Goal: Task Accomplishment & Management: Use online tool/utility

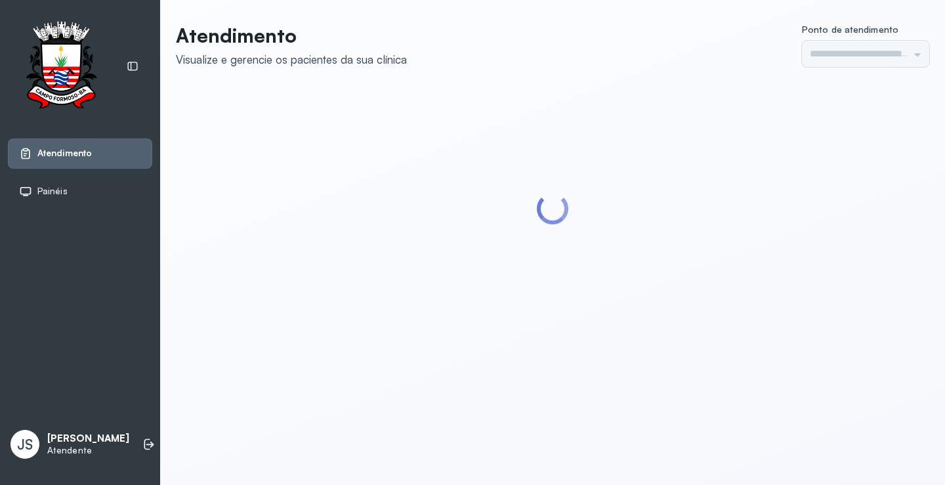
type input "*********"
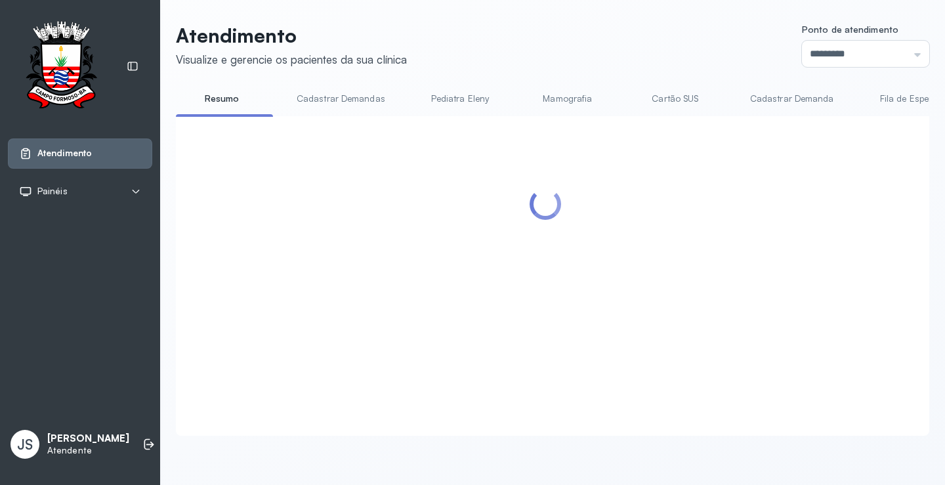
scroll to position [197, 0]
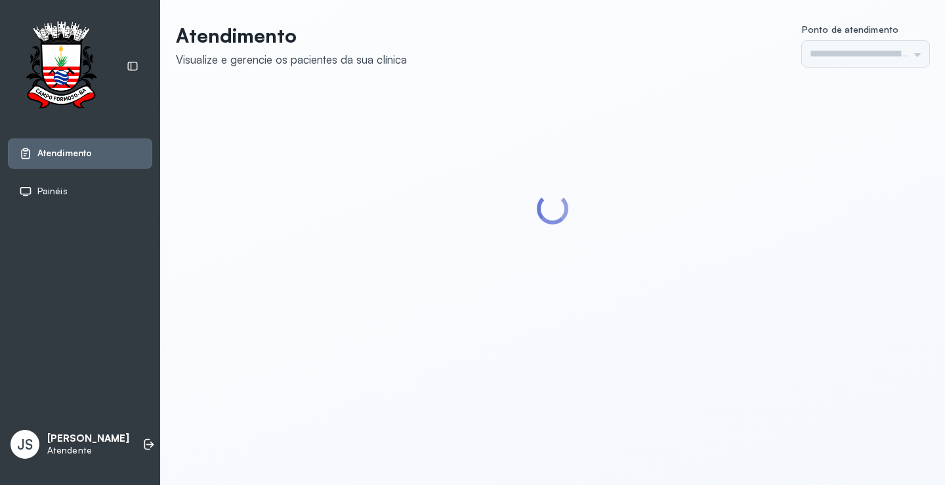
type input "*********"
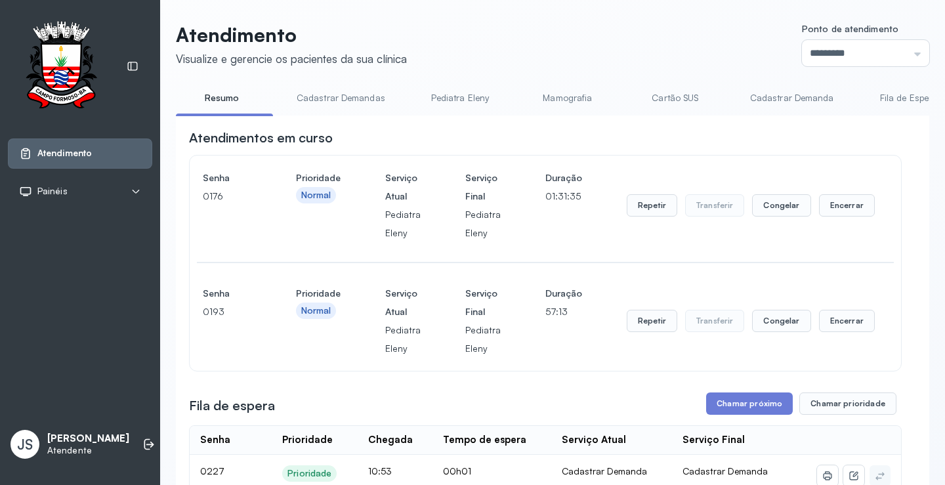
scroll to position [328, 0]
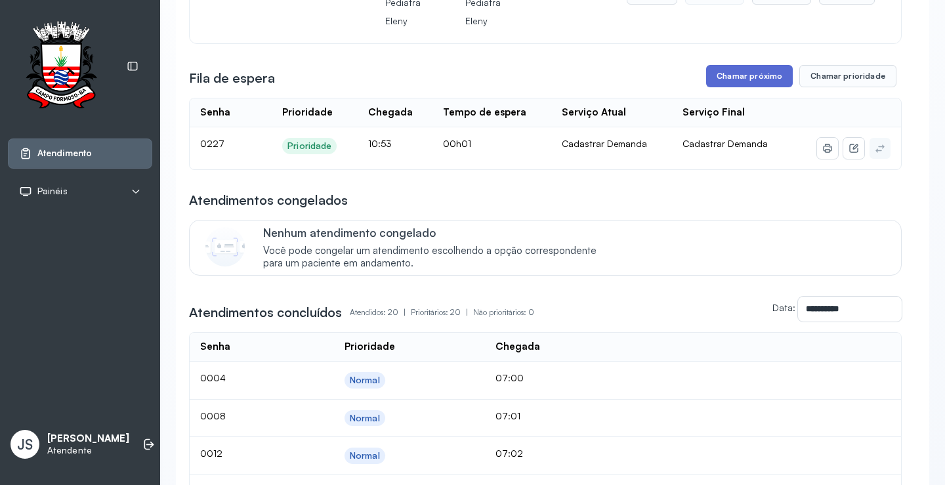
click at [739, 78] on button "Chamar próximo" at bounding box center [749, 76] width 87 height 22
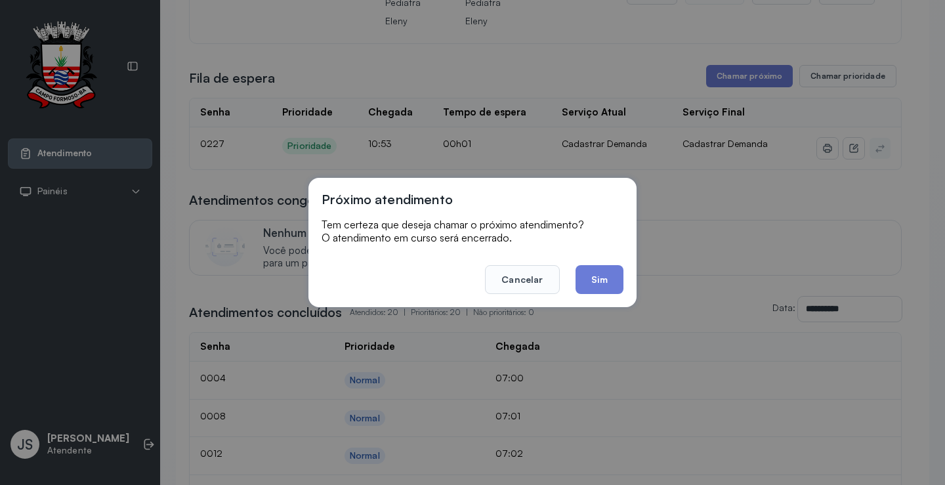
click at [598, 287] on button "Sim" at bounding box center [599, 279] width 48 height 29
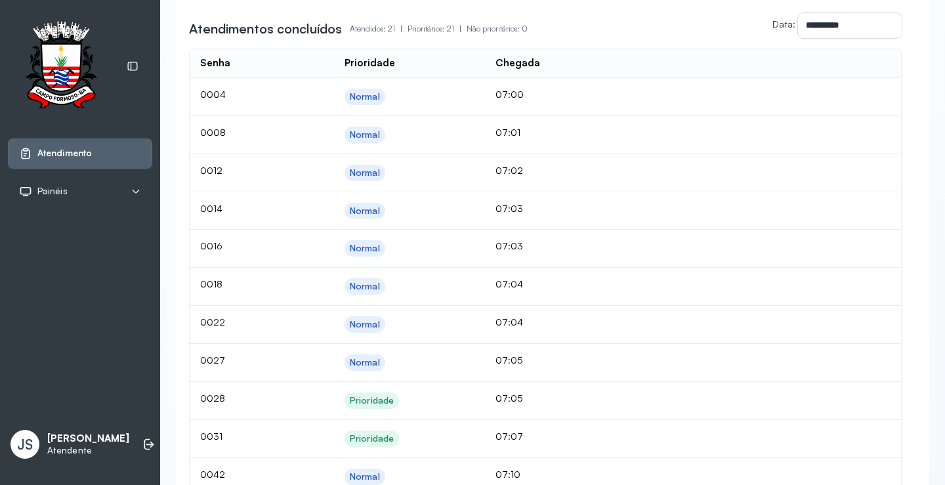
scroll to position [262, 0]
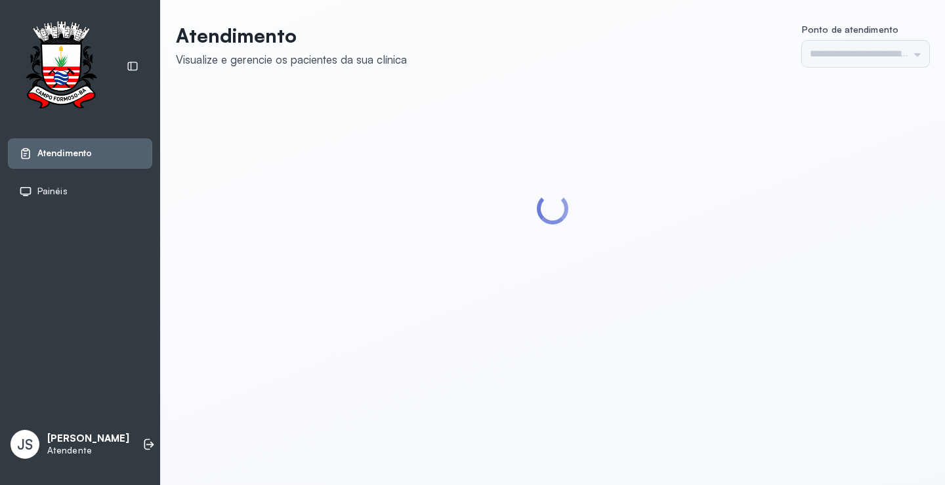
type input "*********"
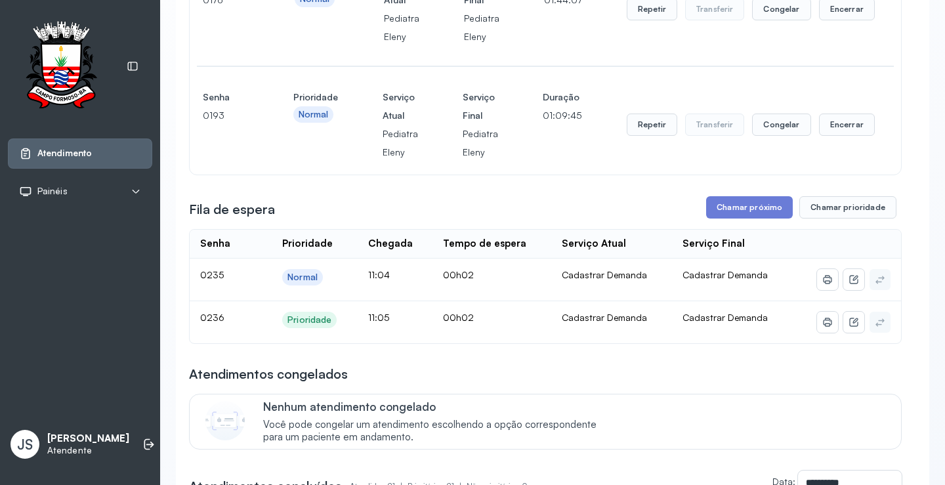
scroll to position [394, 0]
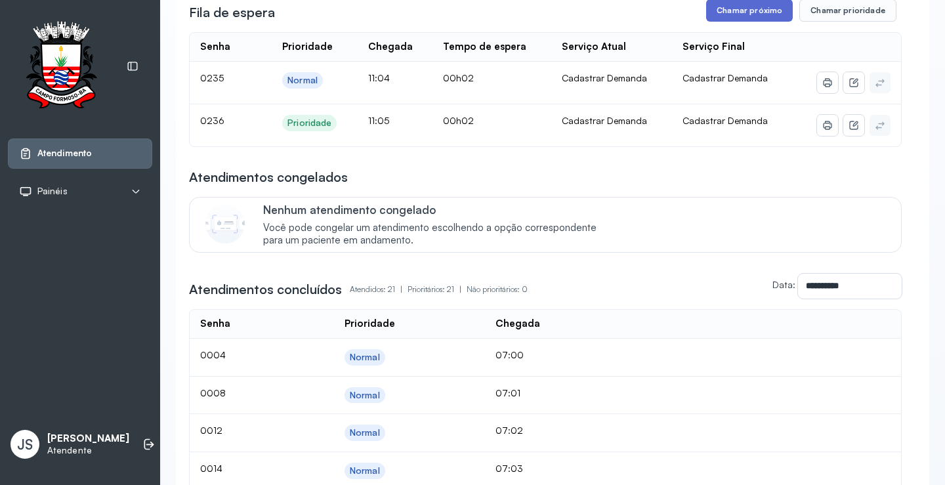
click at [753, 16] on button "Chamar próximo" at bounding box center [749, 10] width 87 height 22
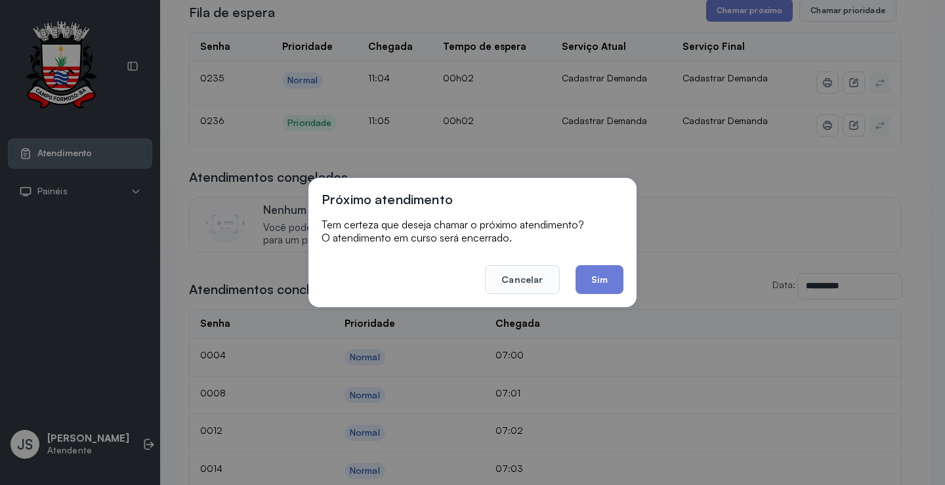
click at [598, 277] on button "Sim" at bounding box center [599, 279] width 48 height 29
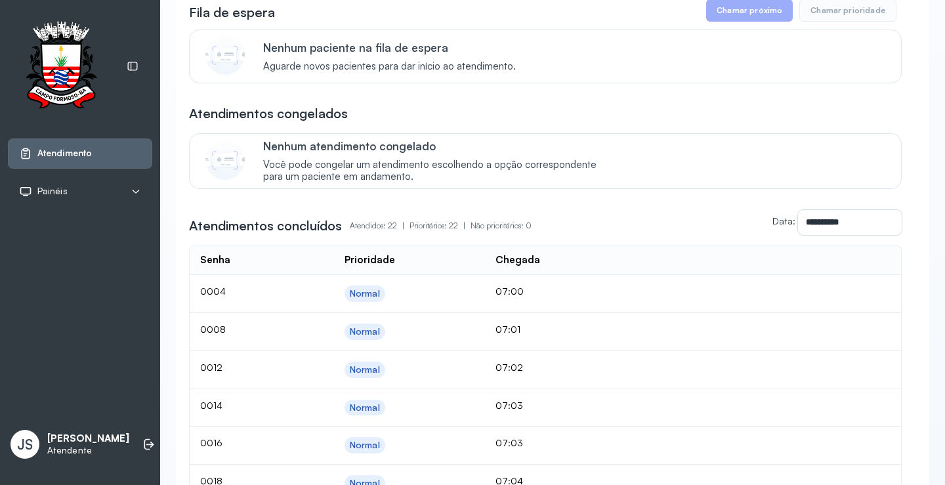
scroll to position [328, 0]
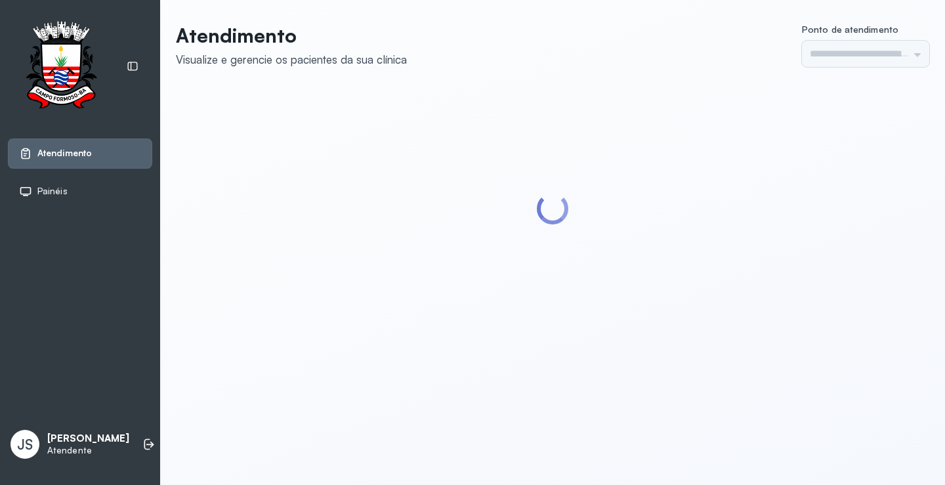
type input "*********"
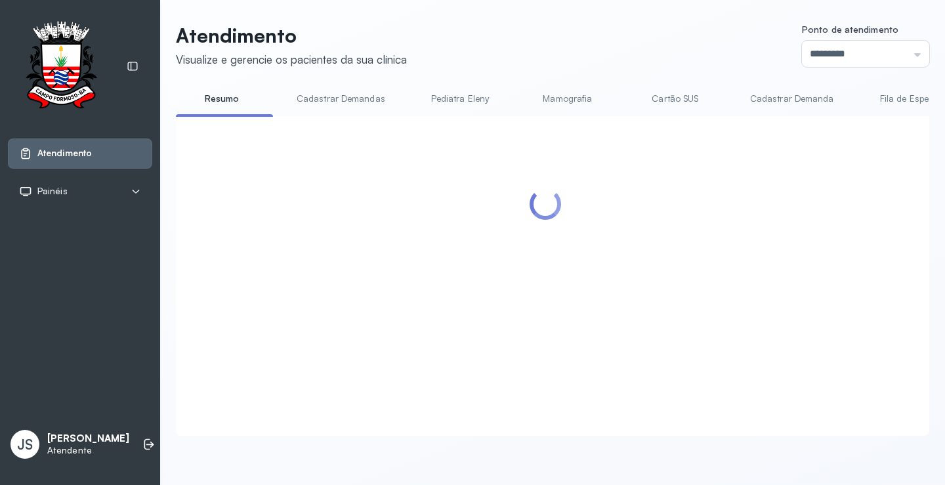
scroll to position [197, 0]
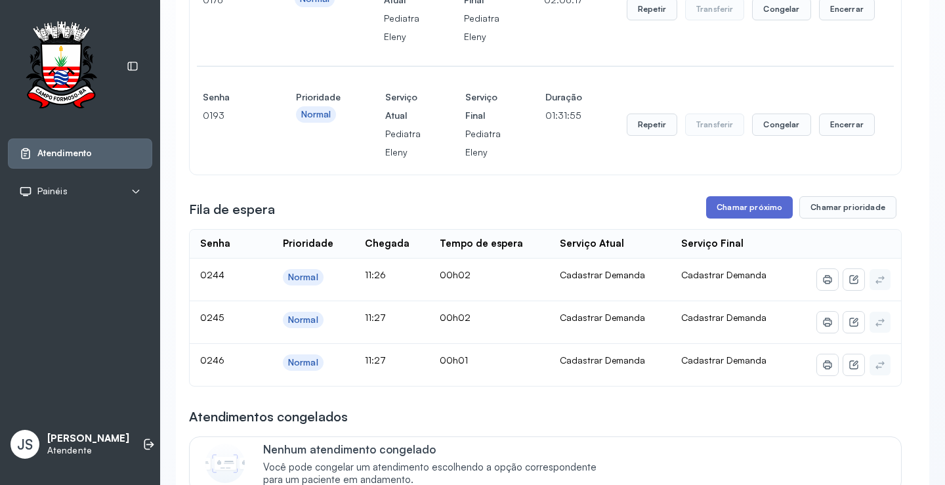
click at [760, 206] on button "Chamar próximo" at bounding box center [749, 207] width 87 height 22
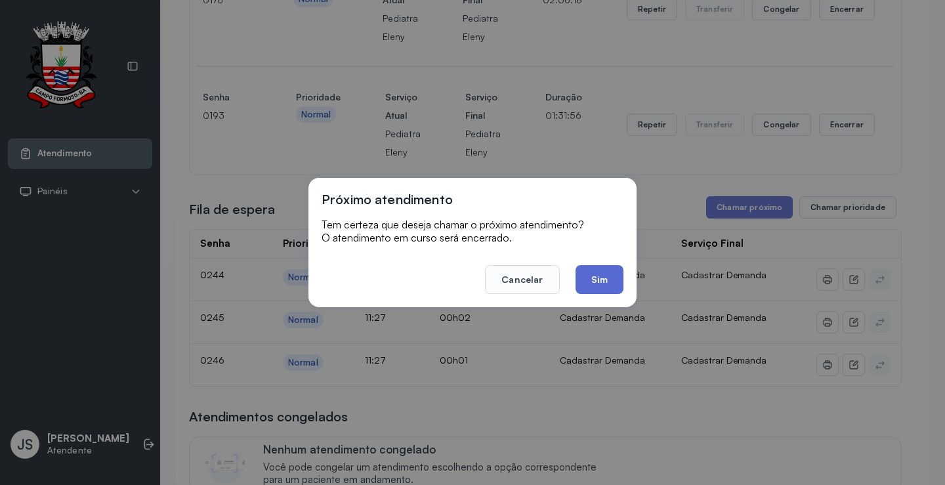
click at [609, 275] on button "Sim" at bounding box center [599, 279] width 48 height 29
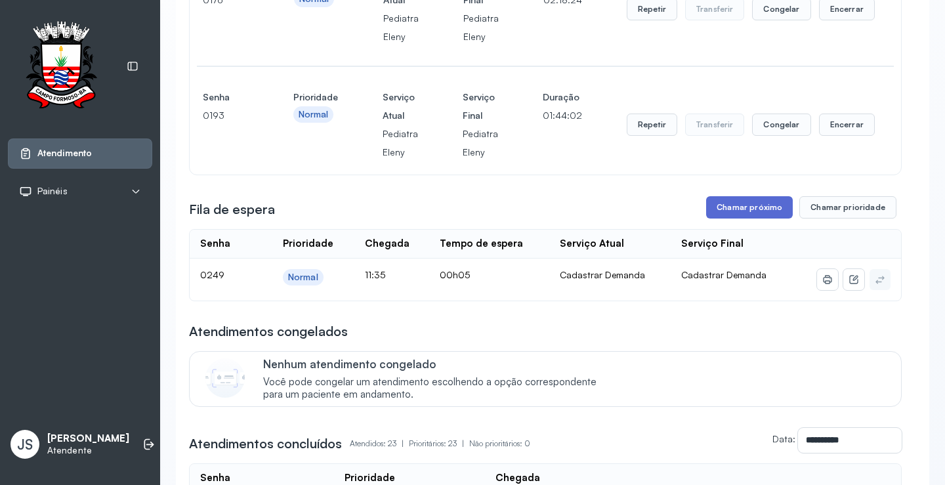
click at [758, 210] on button "Chamar próximo" at bounding box center [749, 207] width 87 height 22
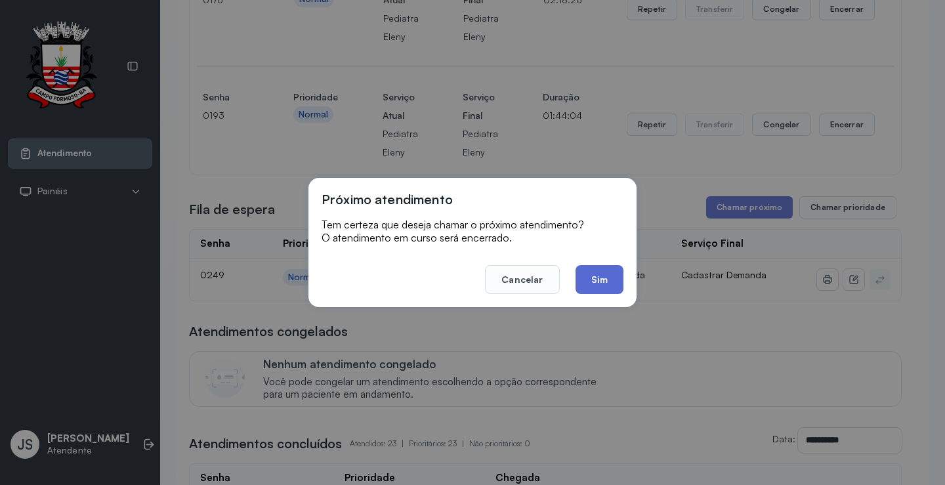
click at [610, 280] on button "Sim" at bounding box center [599, 279] width 48 height 29
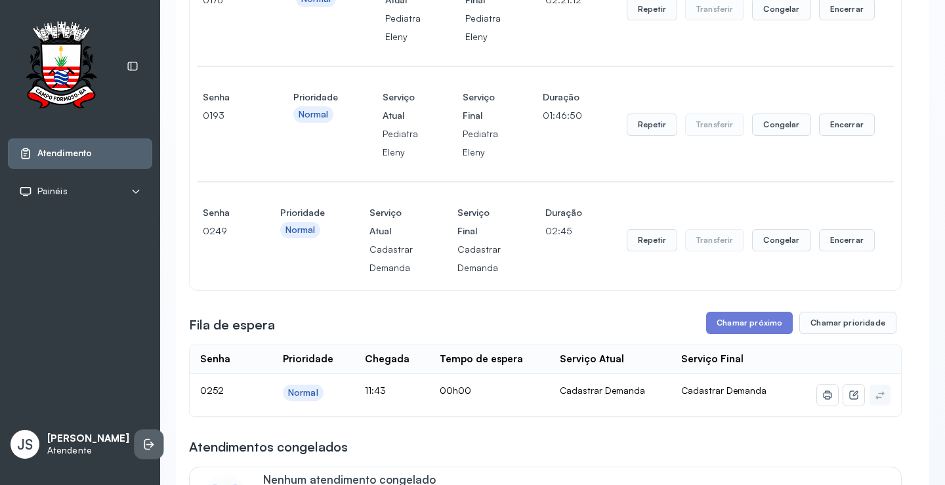
click at [142, 443] on icon at bounding box center [148, 444] width 13 height 13
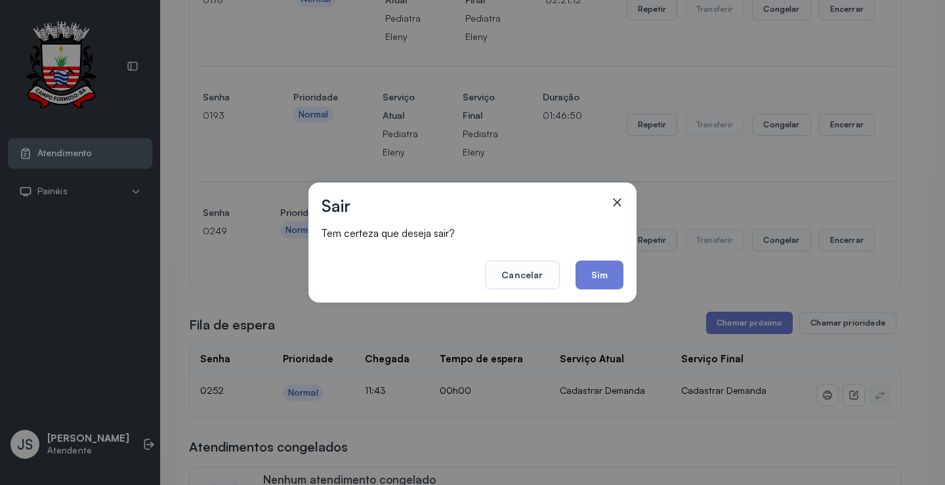
click at [137, 443] on div "Sair Tem certeza que deseja sair? Cancelar Sim" at bounding box center [472, 242] width 945 height 485
click at [598, 276] on button "Sim" at bounding box center [599, 274] width 48 height 29
